Goal: Information Seeking & Learning: Learn about a topic

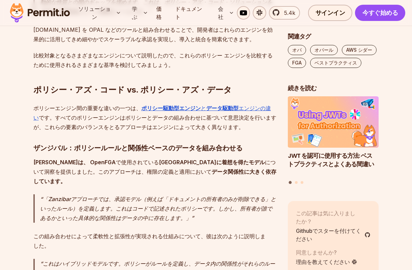
scroll to position [1763, 0]
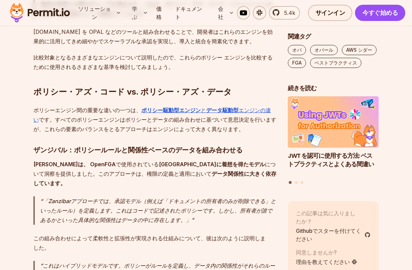
click at [77, 161] on font "[PERSON_NAME]は、 OpenFGA" at bounding box center [74, 164] width 82 height 7
copy font "OpenFGA"
